Goal: Transaction & Acquisition: Download file/media

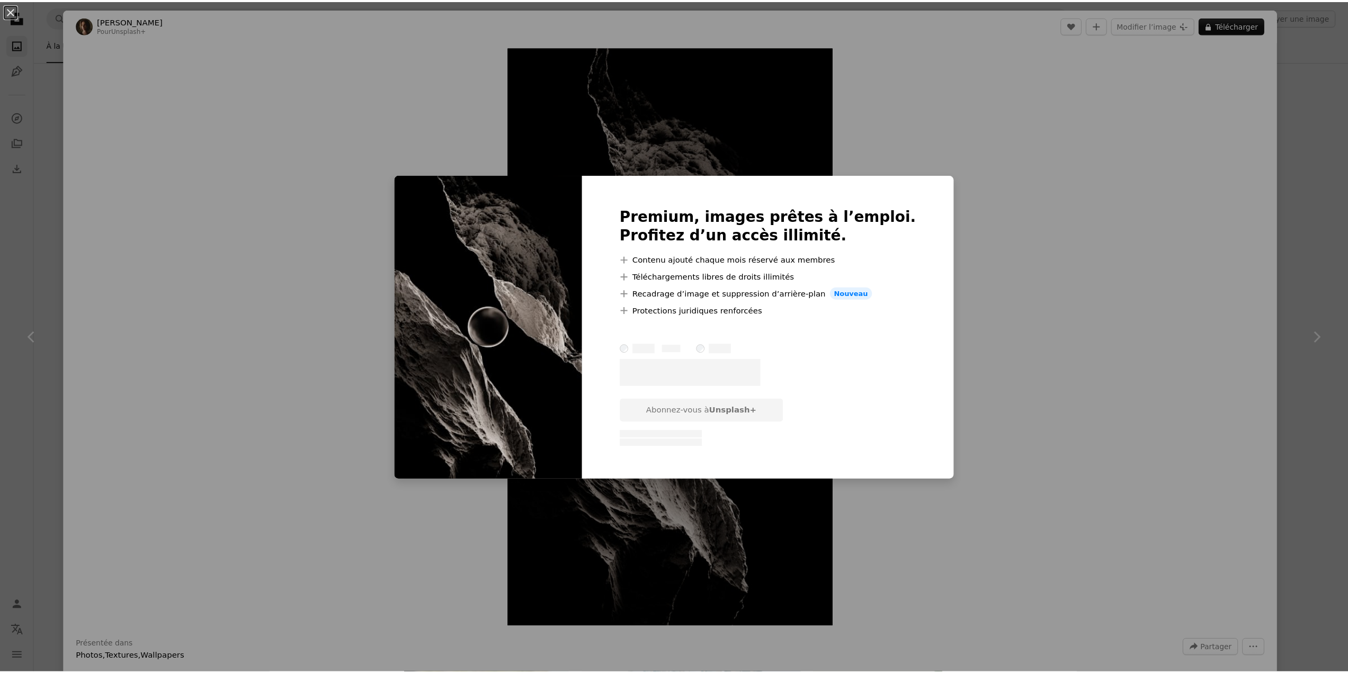
scroll to position [9482, 0]
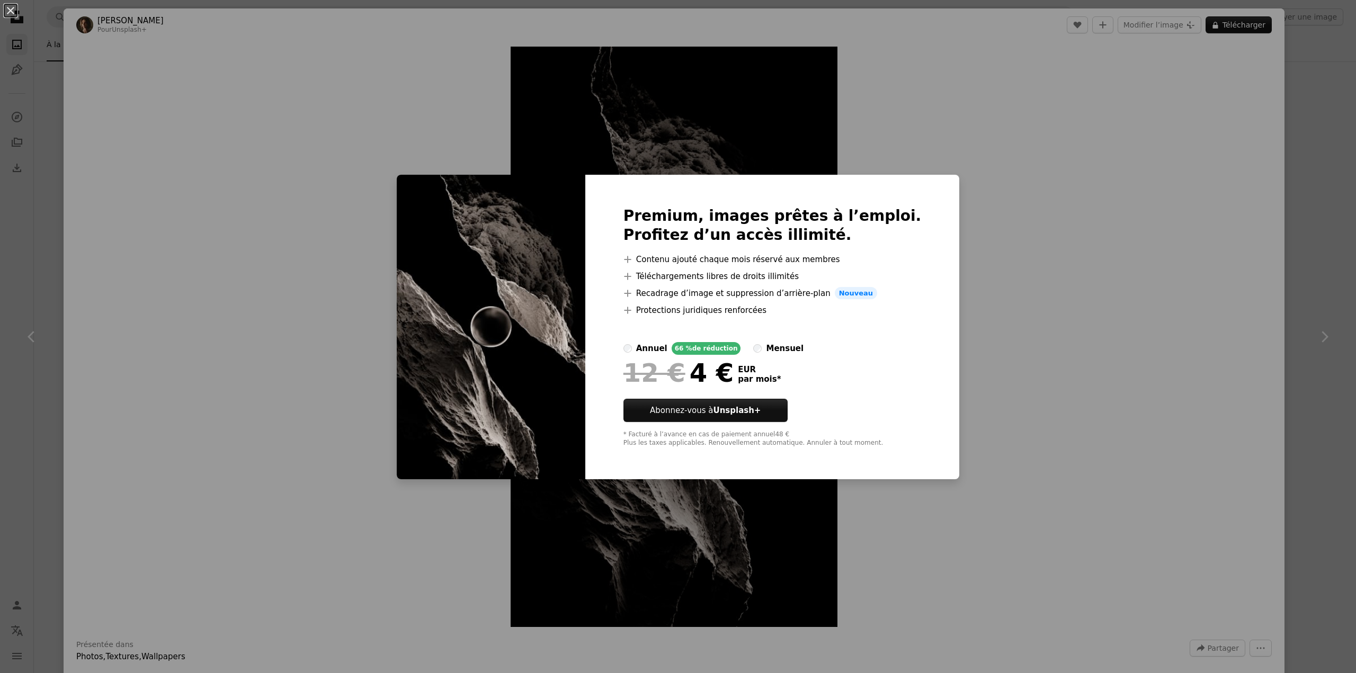
click at [1015, 105] on div "An X shape Premium, images prêtes à l’emploi. Profitez d’un accès illimité. A p…" at bounding box center [678, 336] width 1356 height 673
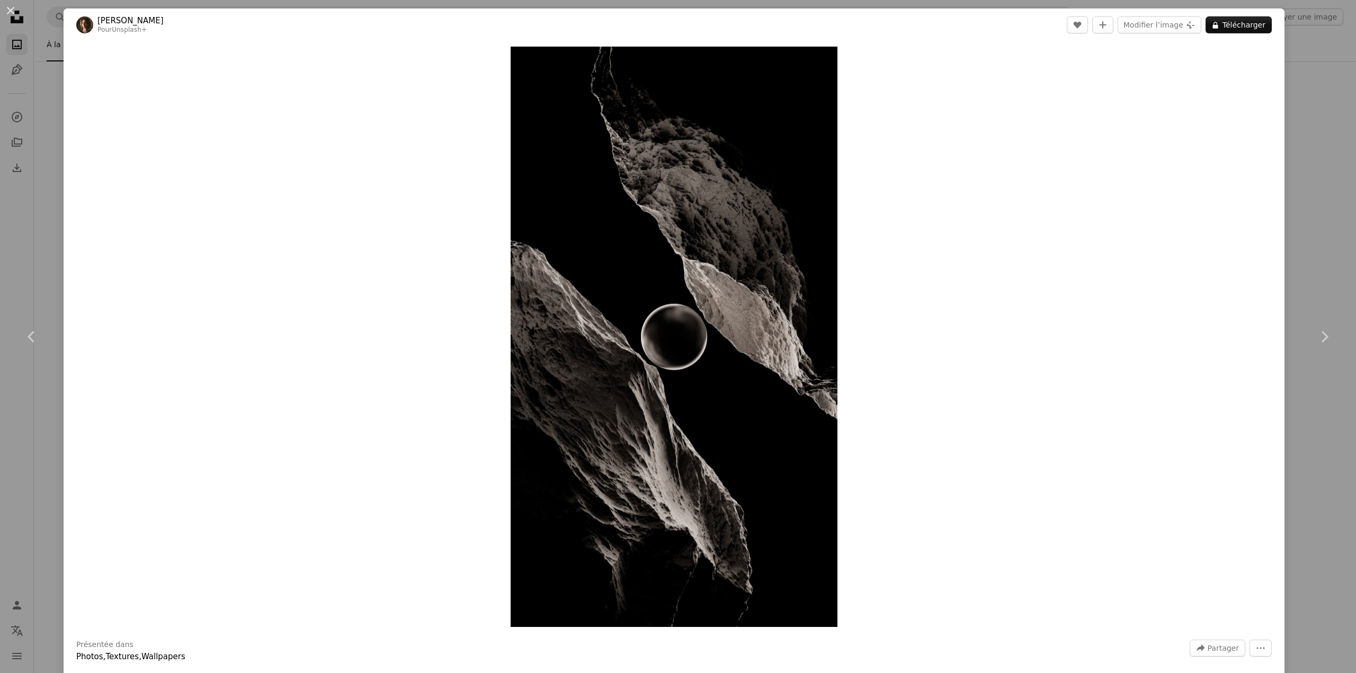
click at [1318, 85] on div "An X shape Chevron left Chevron right [PERSON_NAME] Pour Unsplash+ A heart A pl…" at bounding box center [678, 336] width 1356 height 673
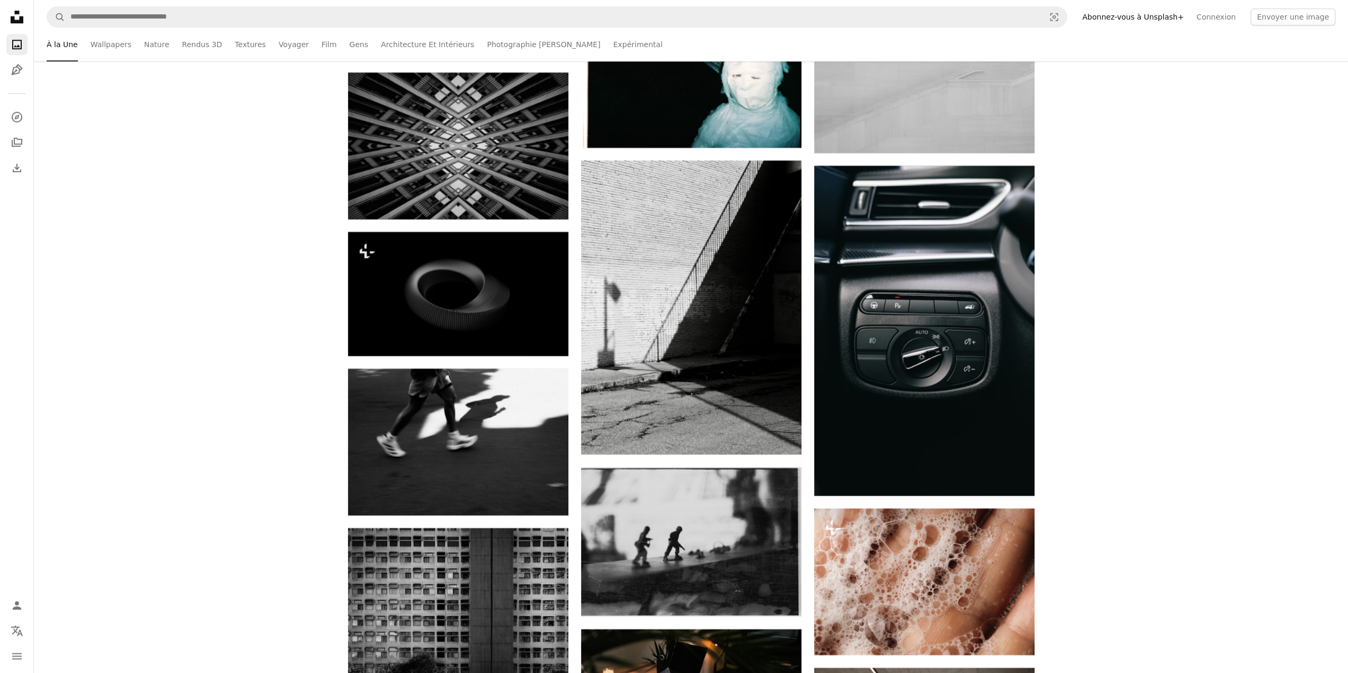
scroll to position [8846, 0]
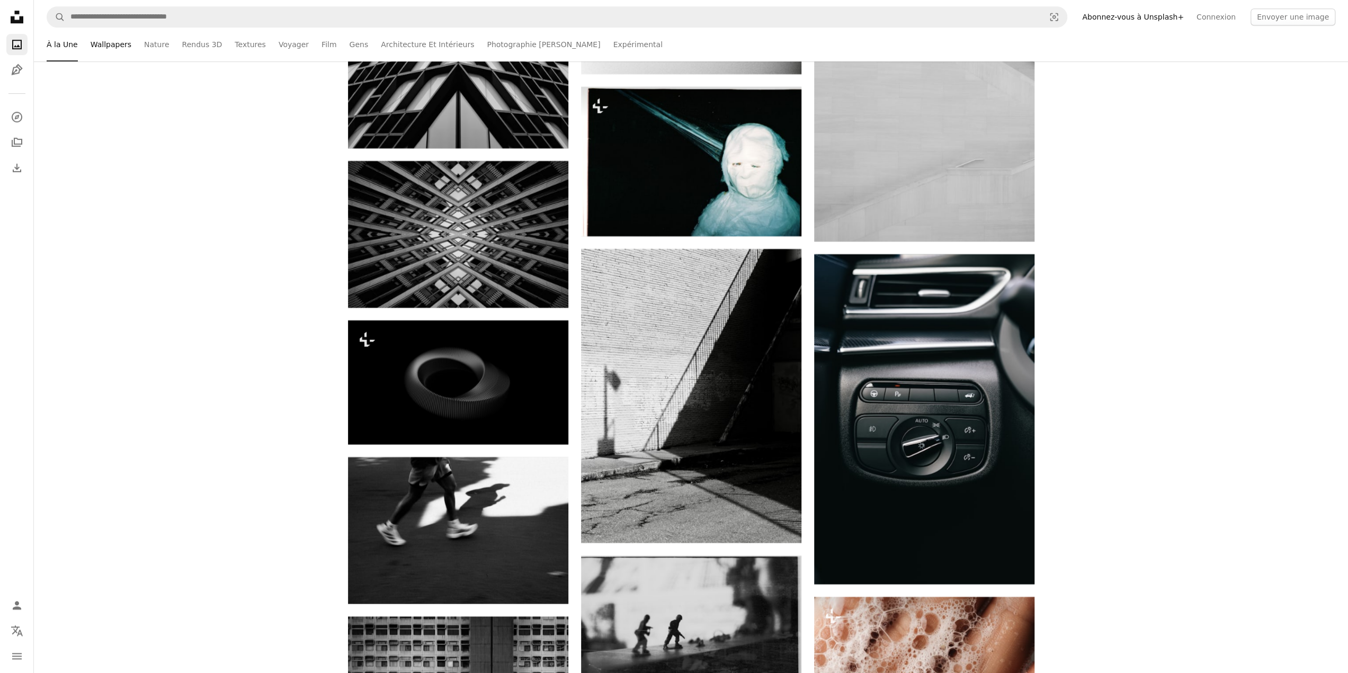
click at [112, 45] on link "Wallpapers" at bounding box center [111, 45] width 41 height 34
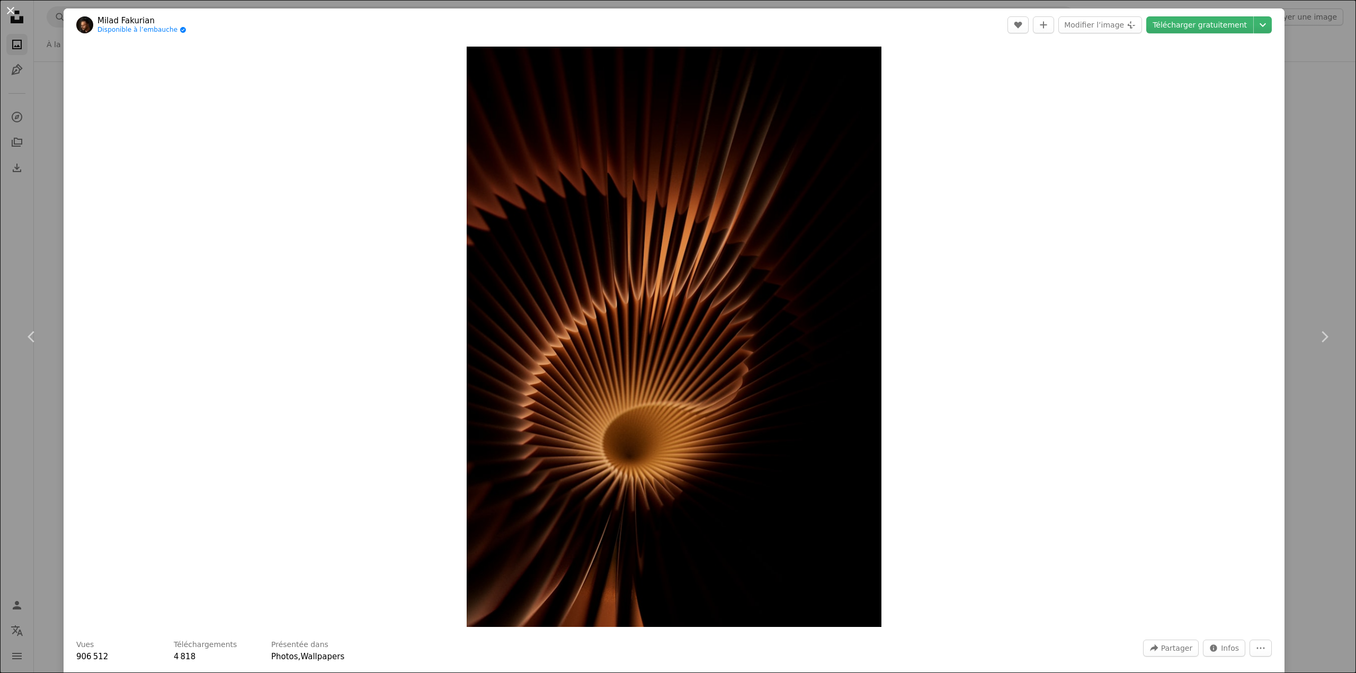
click at [12, 10] on button "An X shape" at bounding box center [10, 10] width 13 height 13
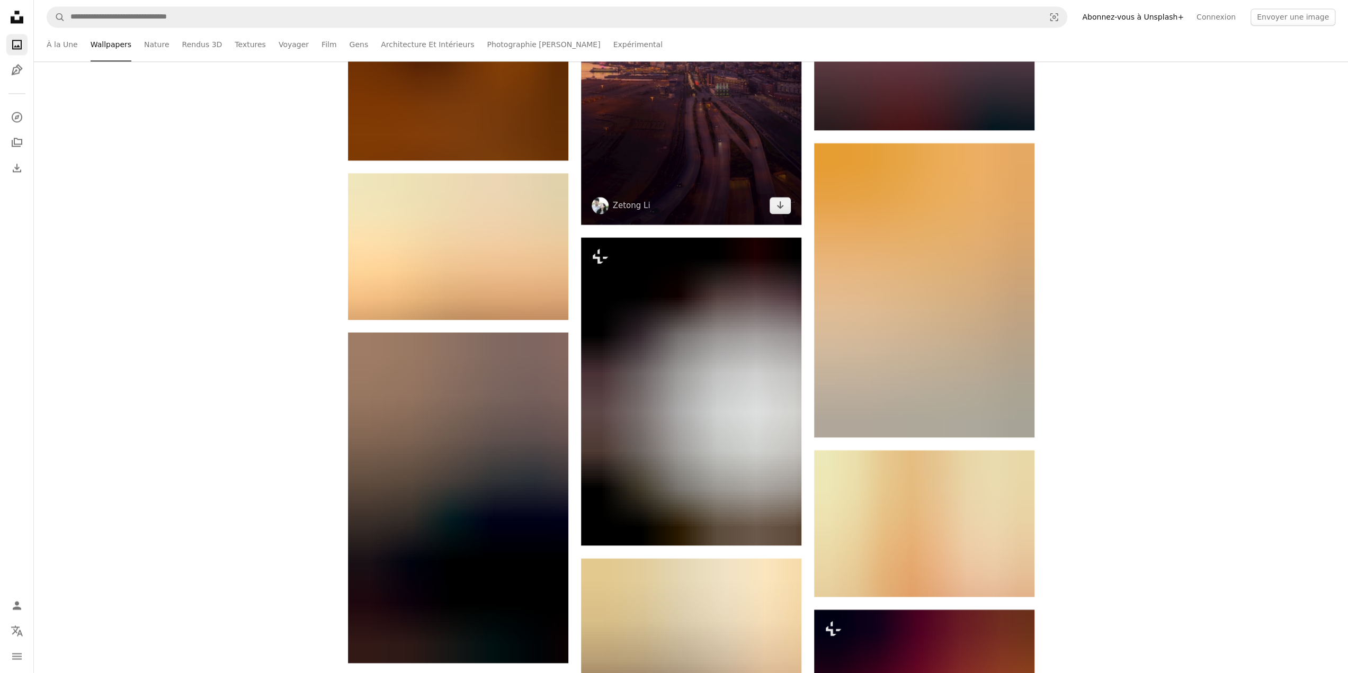
scroll to position [1589, 0]
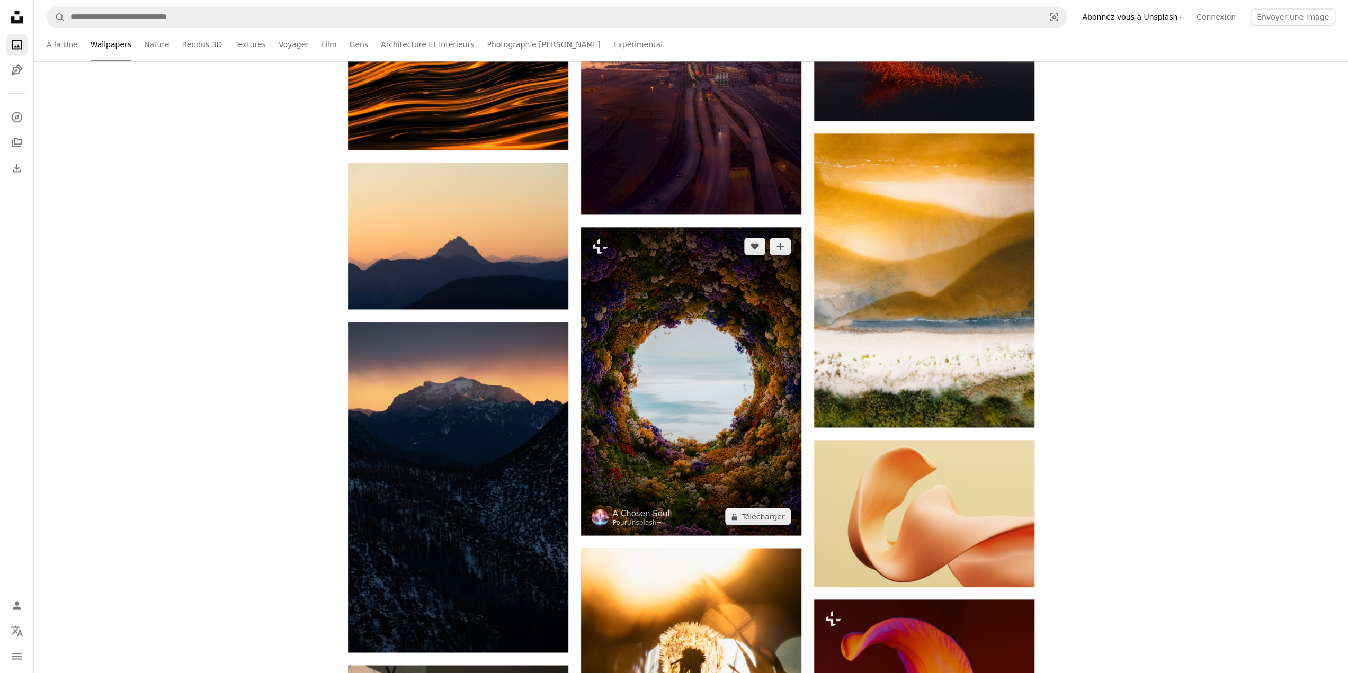
click at [730, 335] on img at bounding box center [691, 381] width 220 height 308
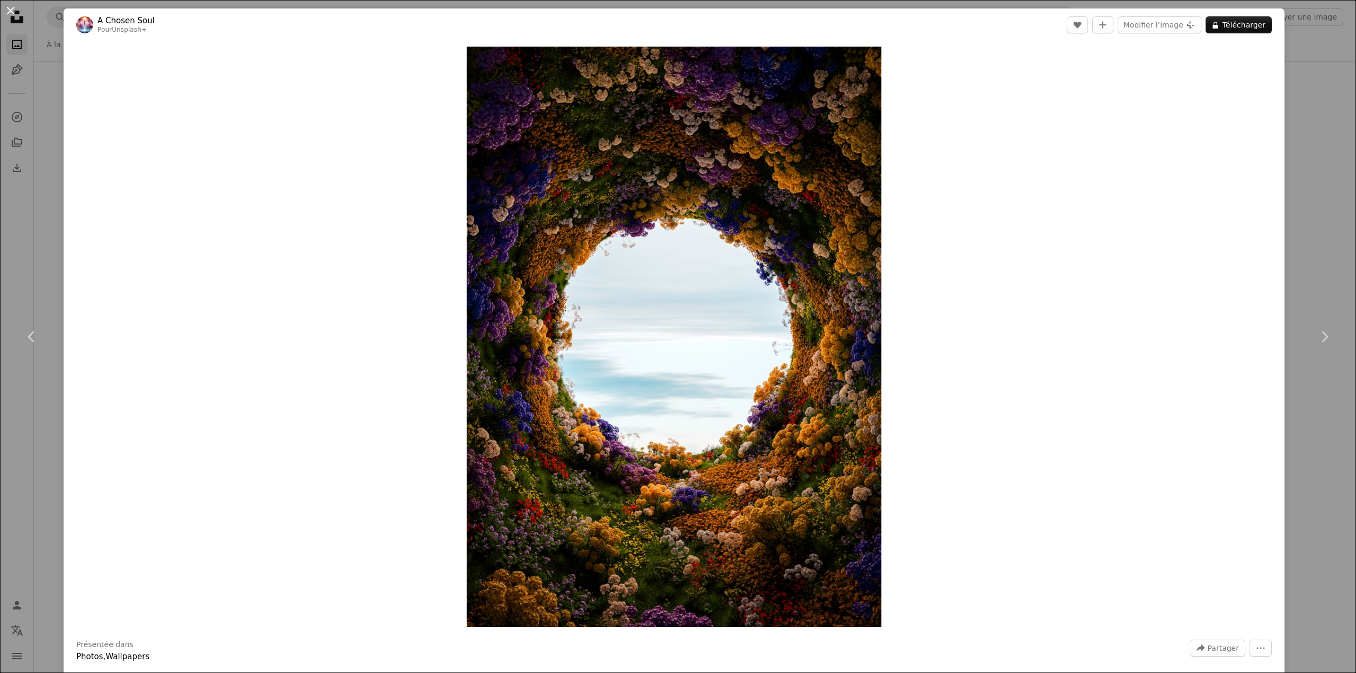
click at [8, 12] on button "An X shape" at bounding box center [10, 10] width 13 height 13
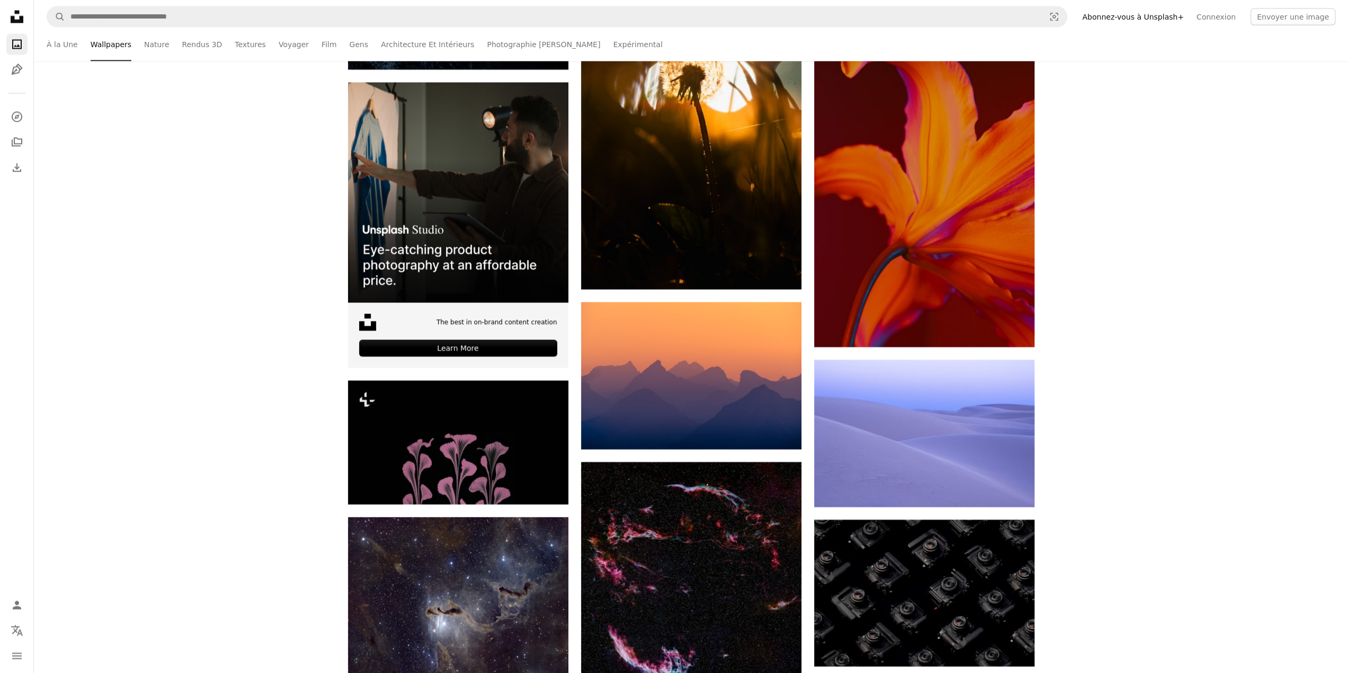
scroll to position [2278, 0]
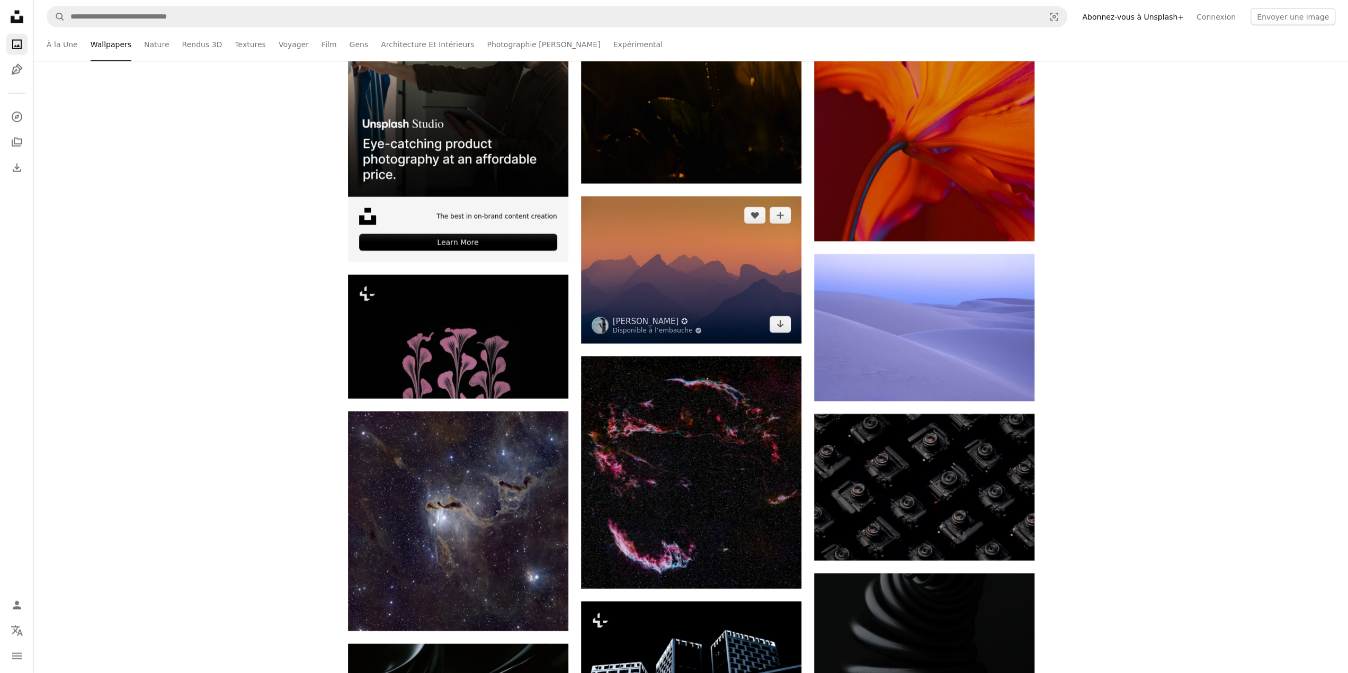
click at [693, 260] on img at bounding box center [691, 270] width 220 height 147
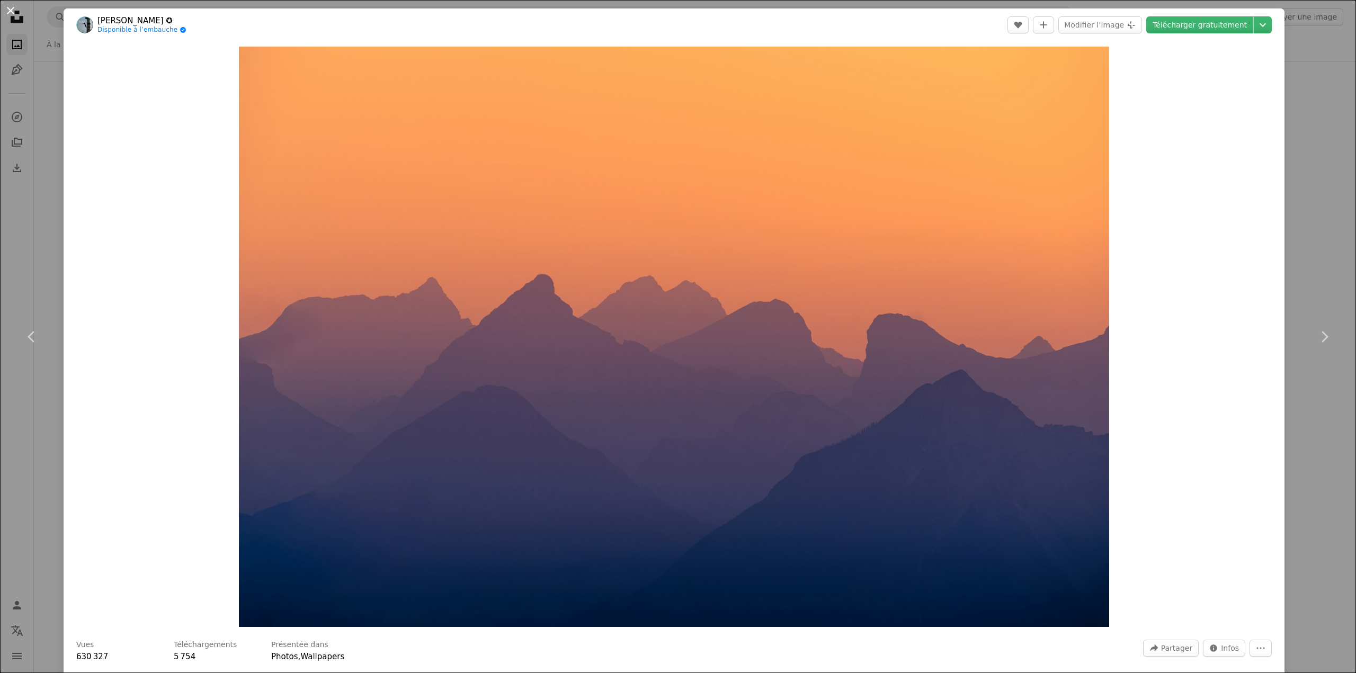
click at [8, 7] on button "An X shape" at bounding box center [10, 10] width 13 height 13
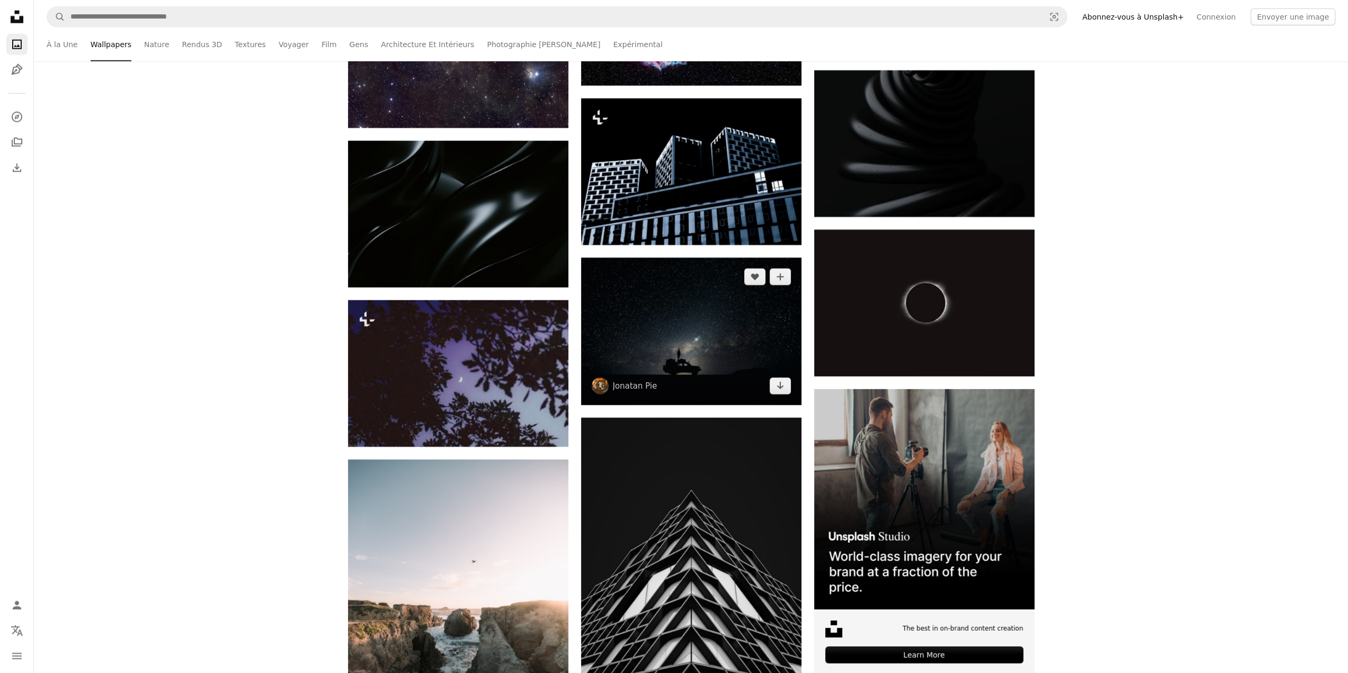
scroll to position [2808, 0]
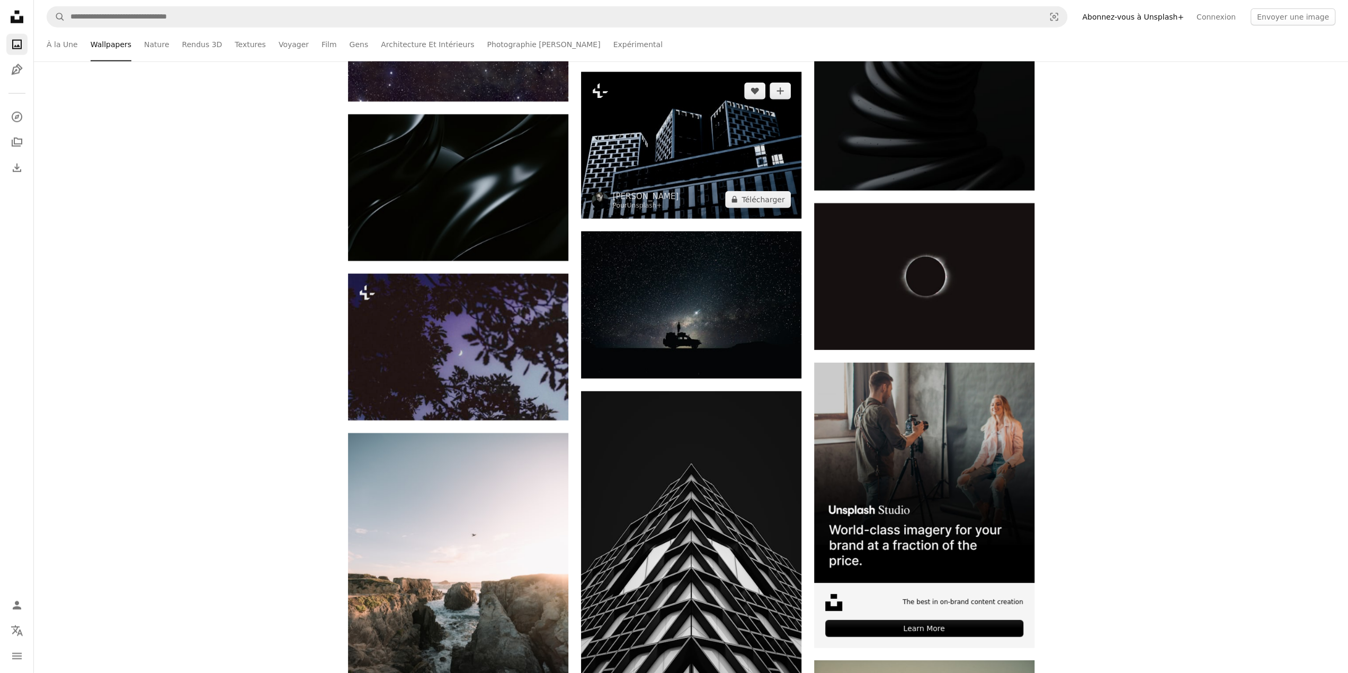
click at [643, 167] on img at bounding box center [691, 145] width 220 height 147
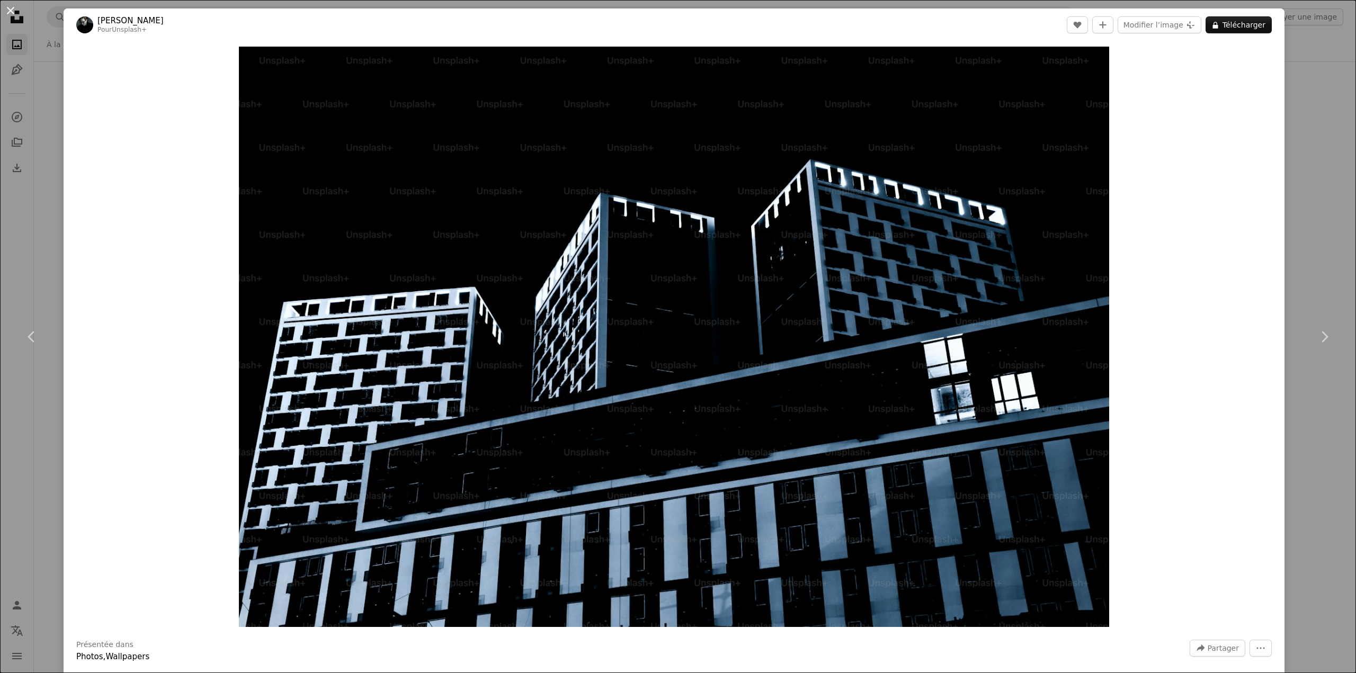
click at [11, 7] on button "An X shape" at bounding box center [10, 10] width 13 height 13
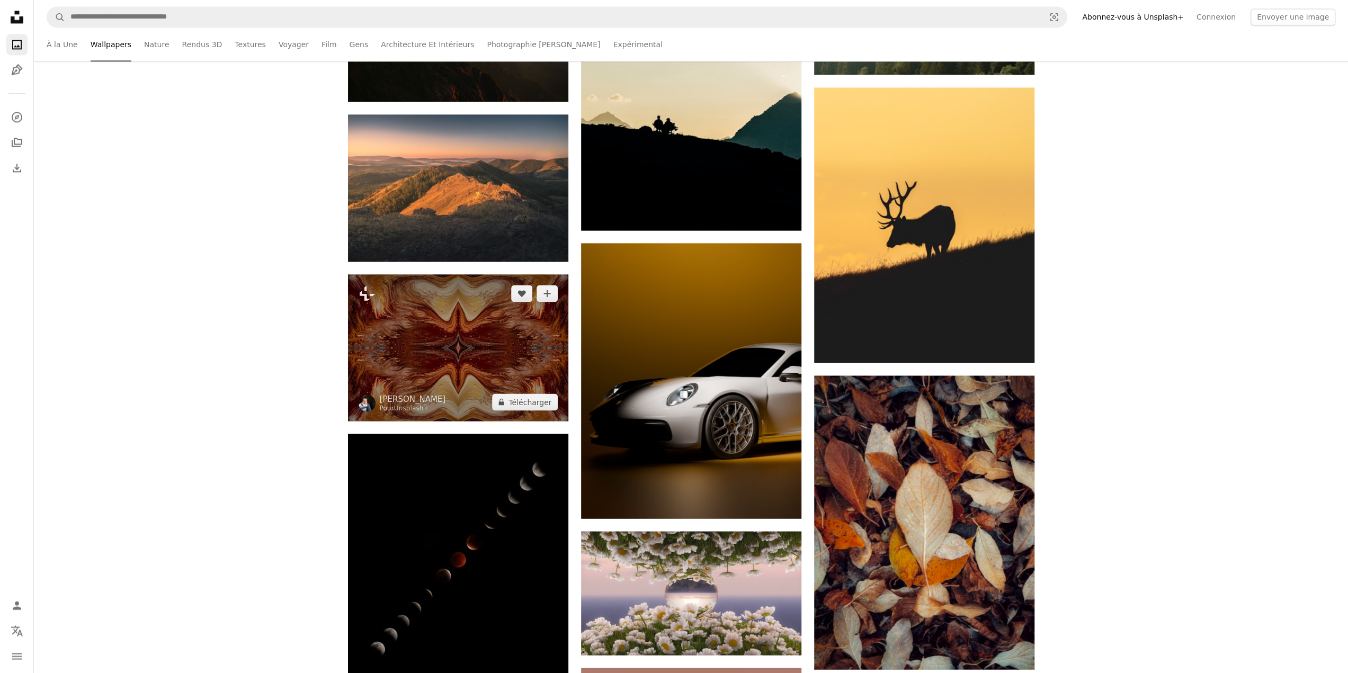
scroll to position [5721, 0]
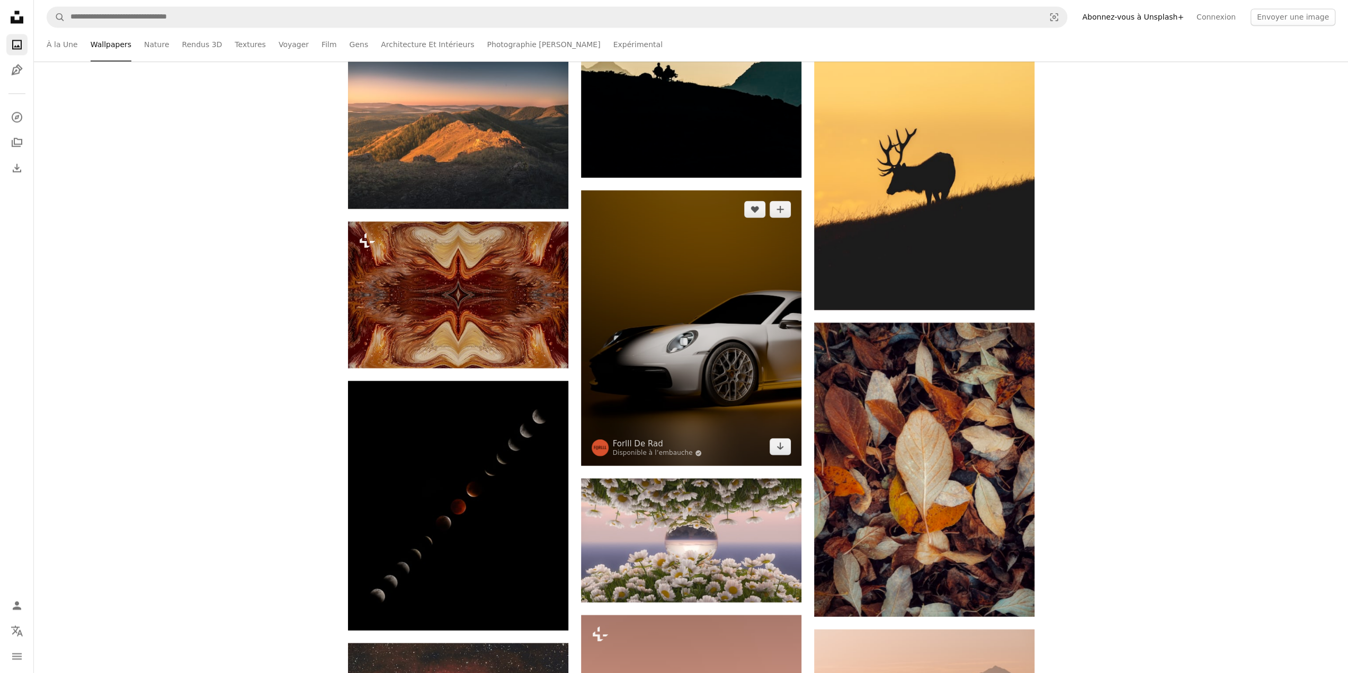
click at [735, 296] on img at bounding box center [691, 327] width 220 height 275
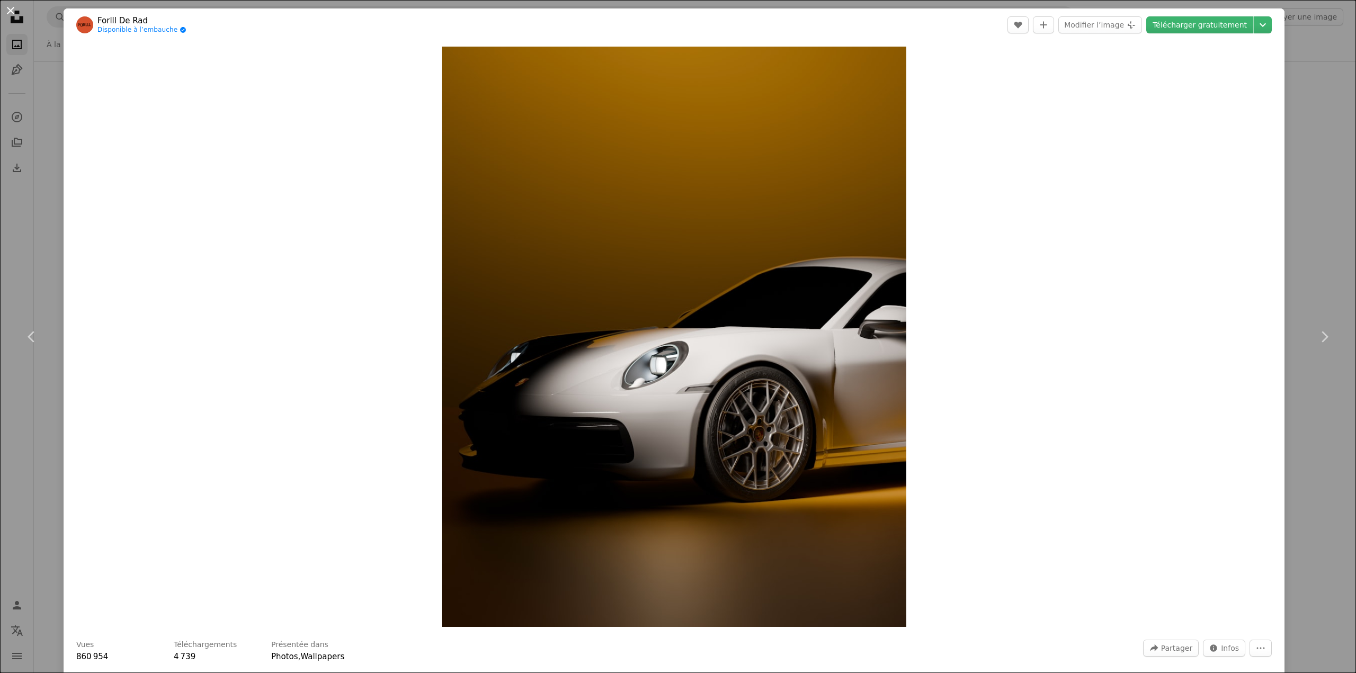
click at [14, 8] on button "An X shape" at bounding box center [10, 10] width 13 height 13
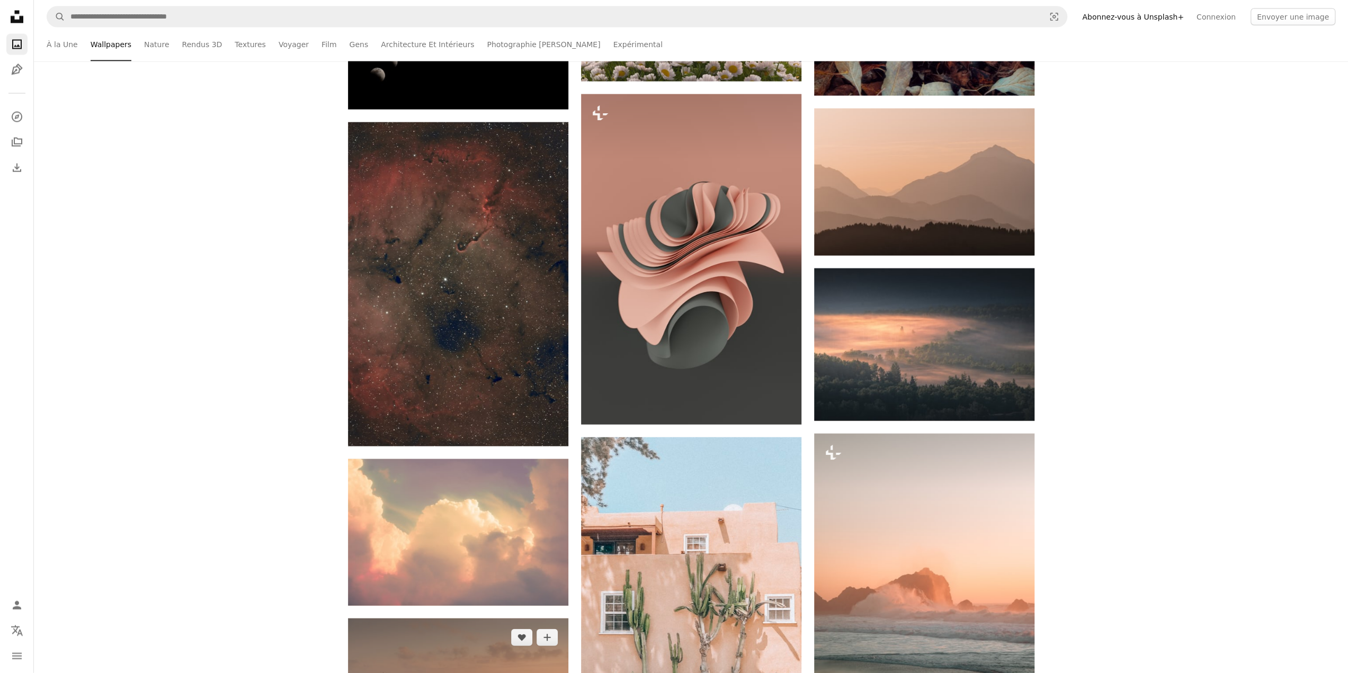
scroll to position [6304, 0]
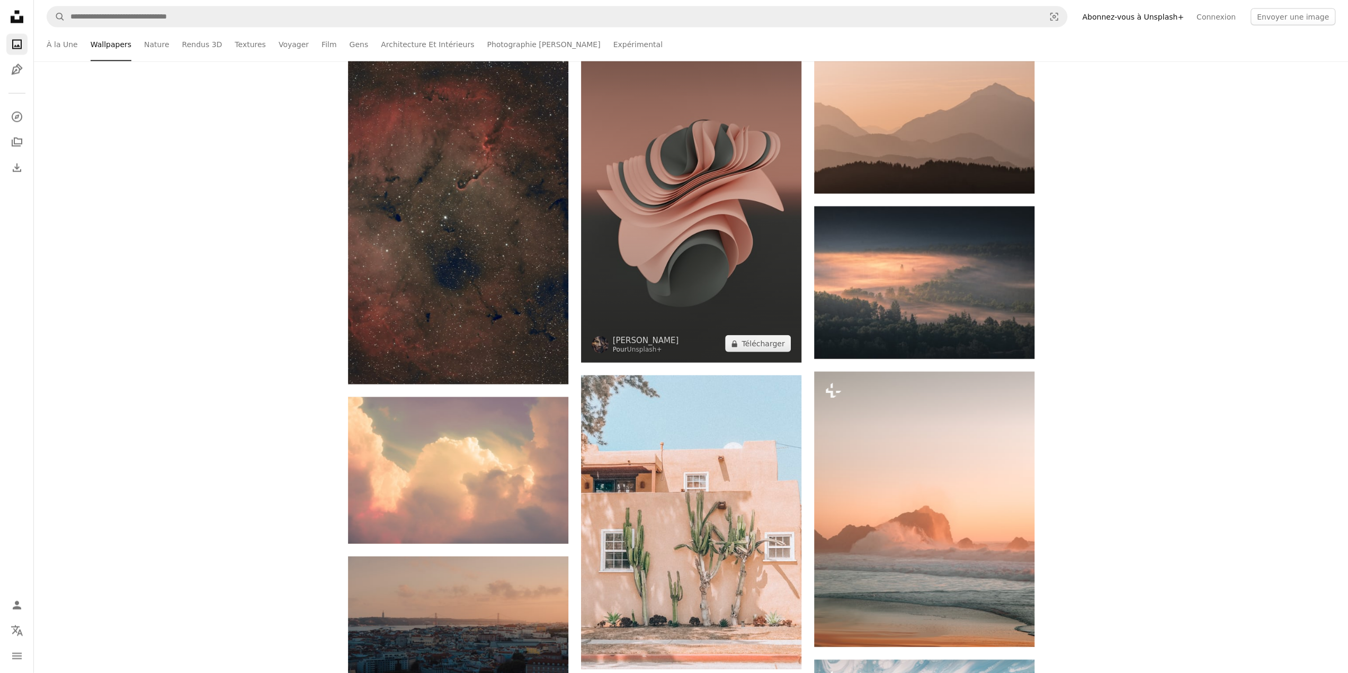
click at [649, 142] on img at bounding box center [691, 197] width 220 height 331
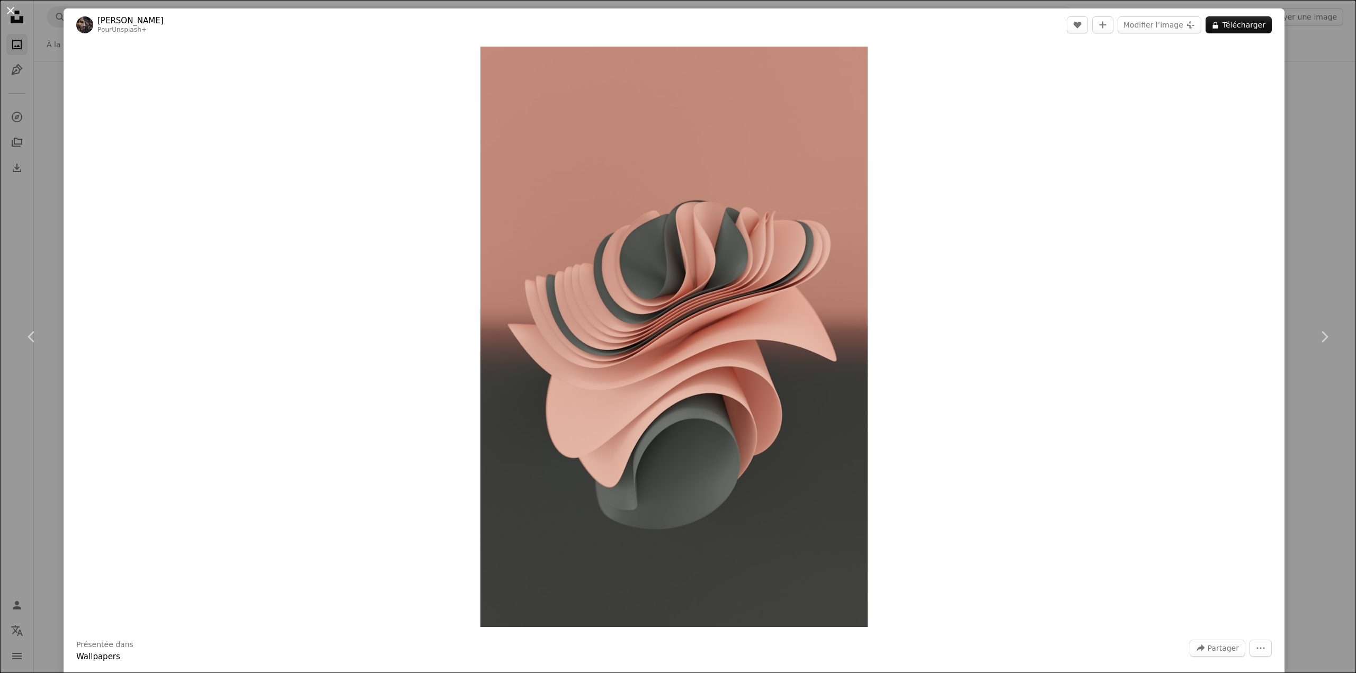
click at [13, 9] on button "An X shape" at bounding box center [10, 10] width 13 height 13
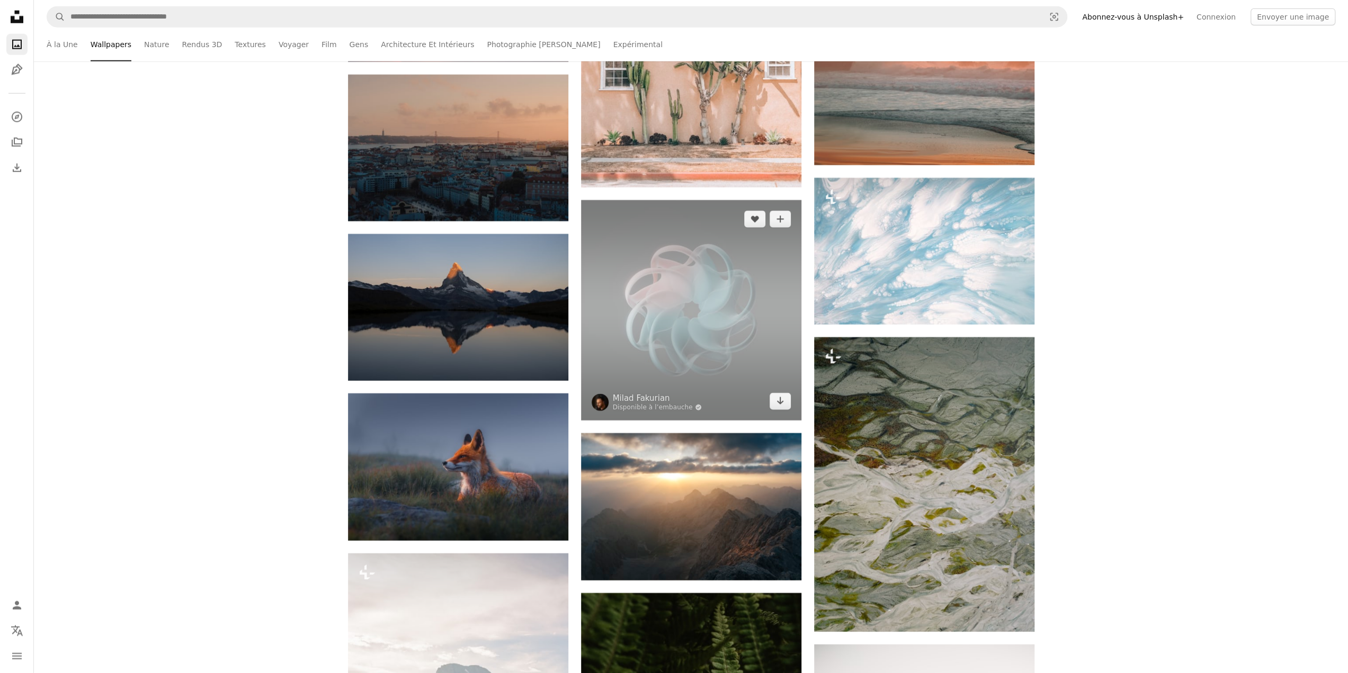
scroll to position [6833, 0]
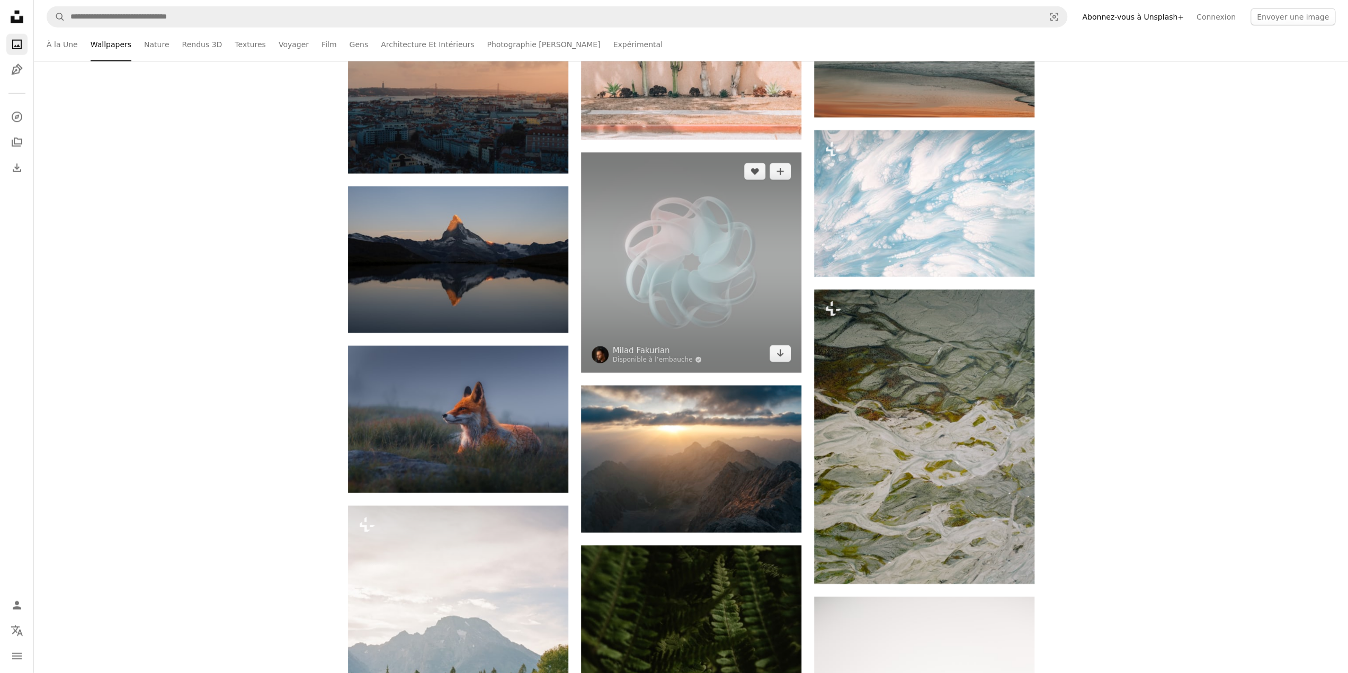
click at [692, 267] on img at bounding box center [691, 263] width 220 height 220
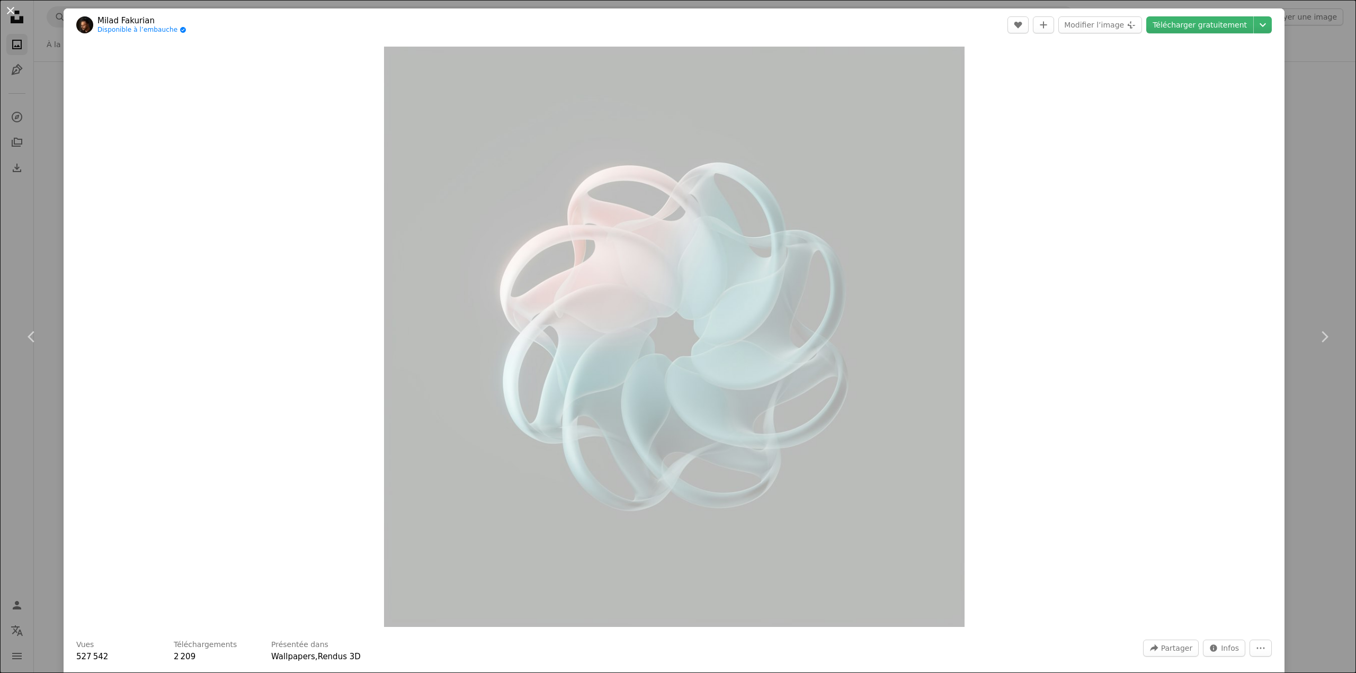
click at [12, 11] on button "An X shape" at bounding box center [10, 10] width 13 height 13
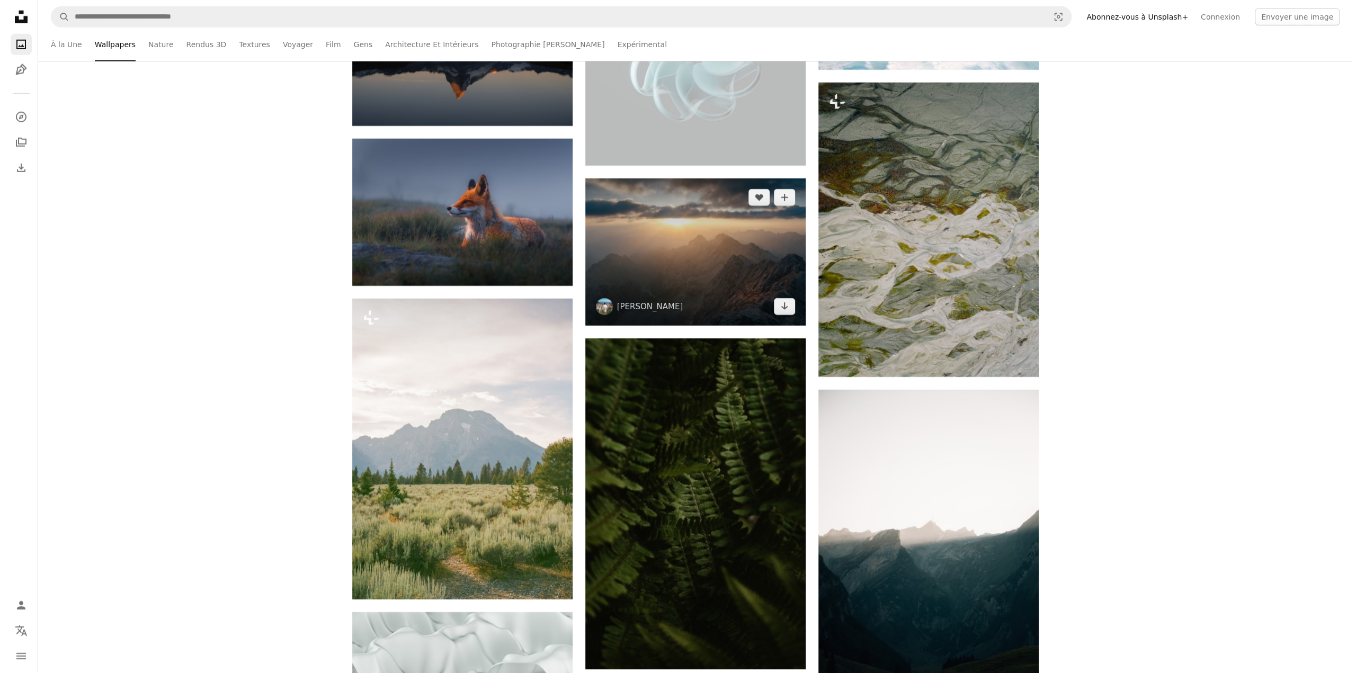
scroll to position [7045, 0]
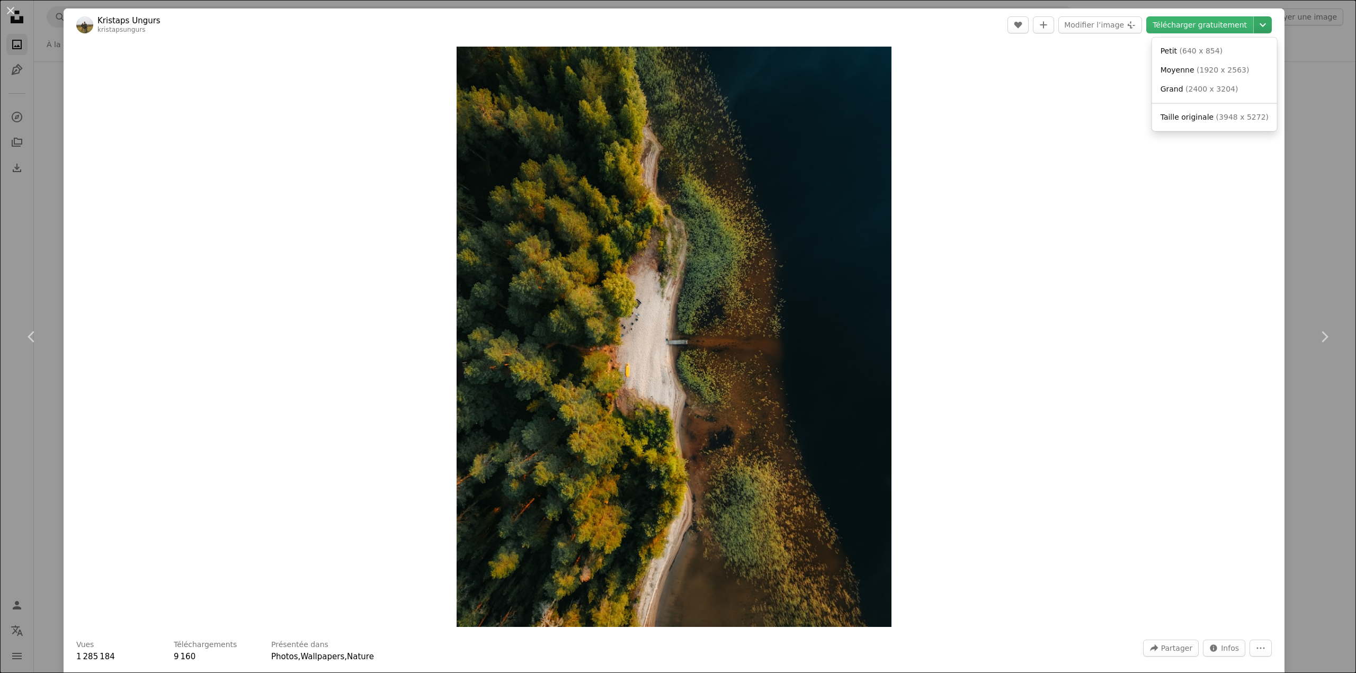
click at [1258, 30] on icon "Chevron down" at bounding box center [1262, 25] width 17 height 13
click at [1201, 87] on span "( 2400 x 3204 )" at bounding box center [1212, 89] width 52 height 8
